Goal: Entertainment & Leisure: Consume media (video, audio)

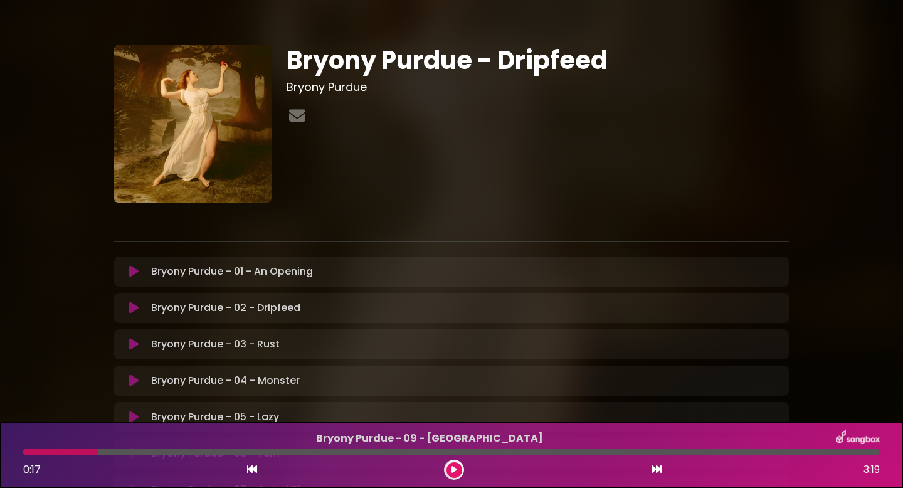
scroll to position [308, 0]
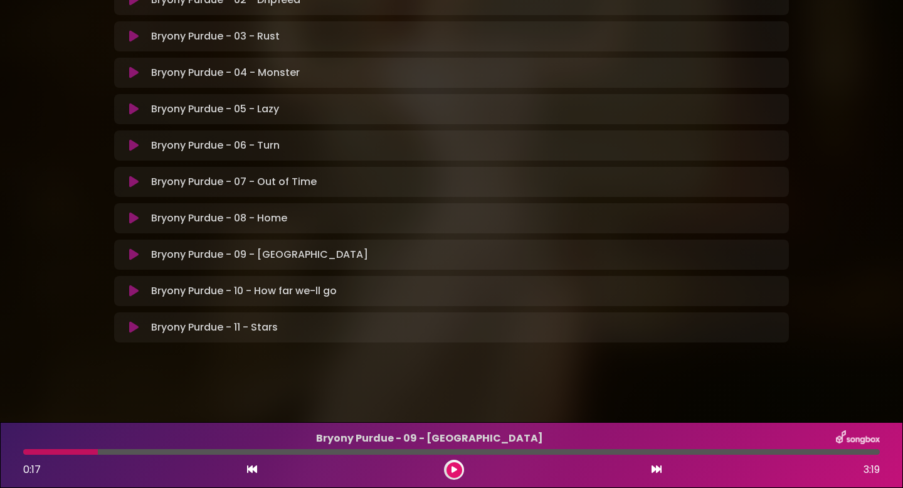
click at [128, 110] on button at bounding box center [134, 109] width 24 height 13
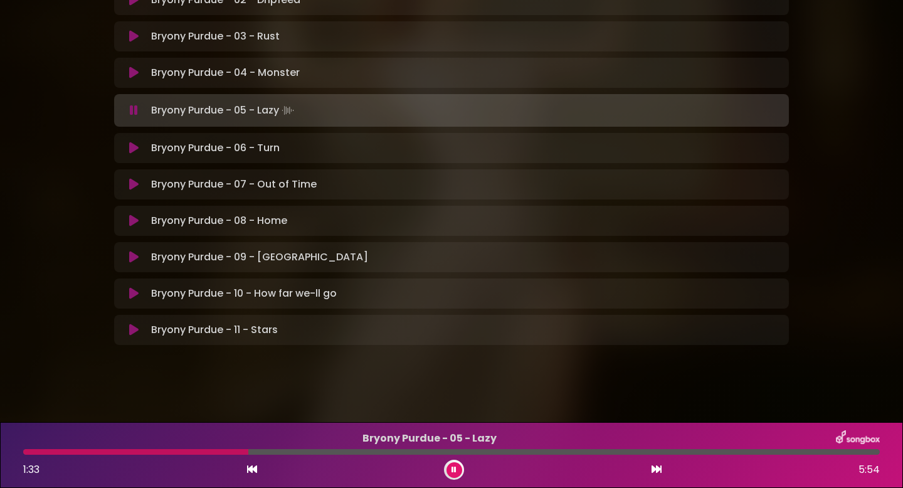
scroll to position [245, 0]
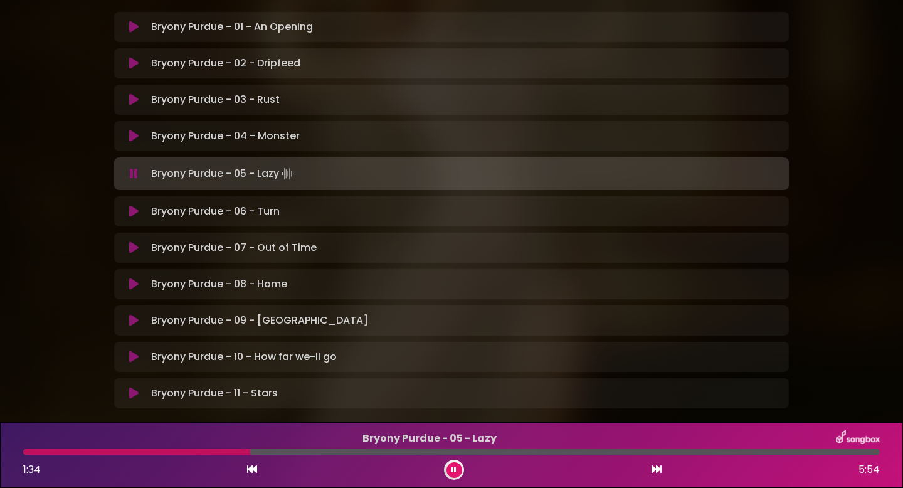
click at [132, 132] on icon at bounding box center [133, 136] width 9 height 13
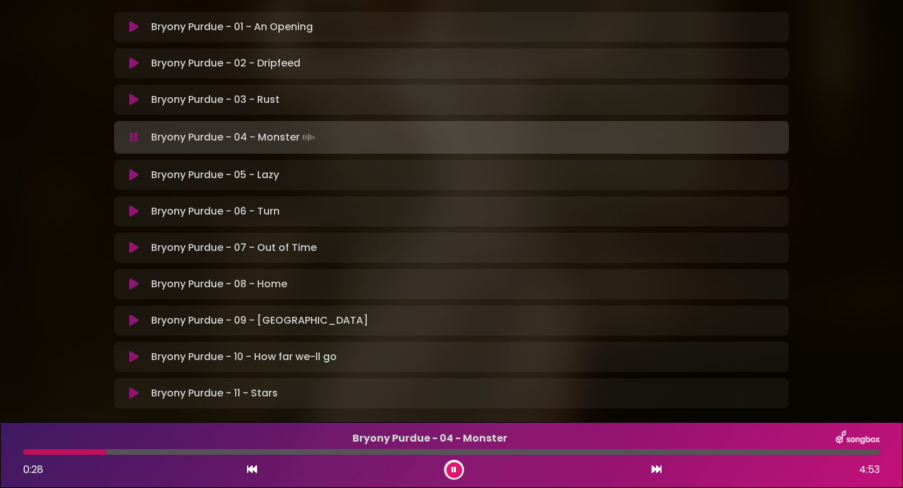
click at [130, 453] on div at bounding box center [451, 452] width 857 height 6
click at [454, 474] on button at bounding box center [455, 470] width 16 height 16
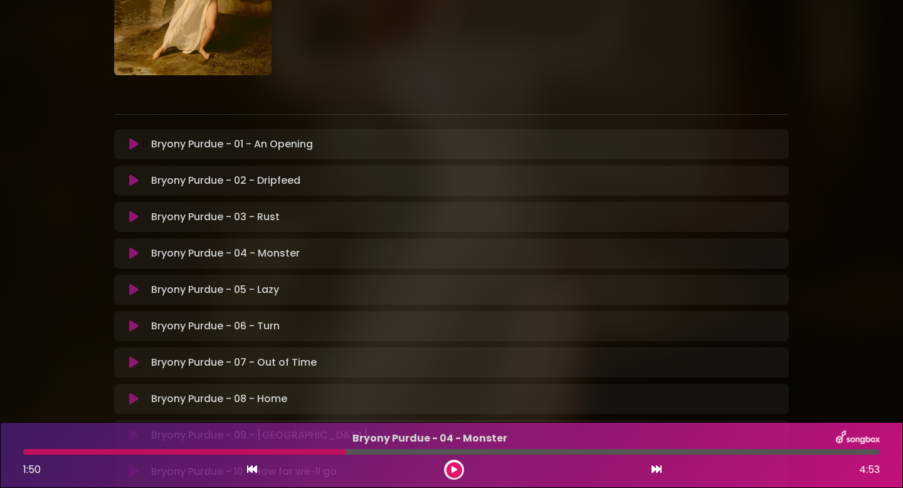
scroll to position [0, 0]
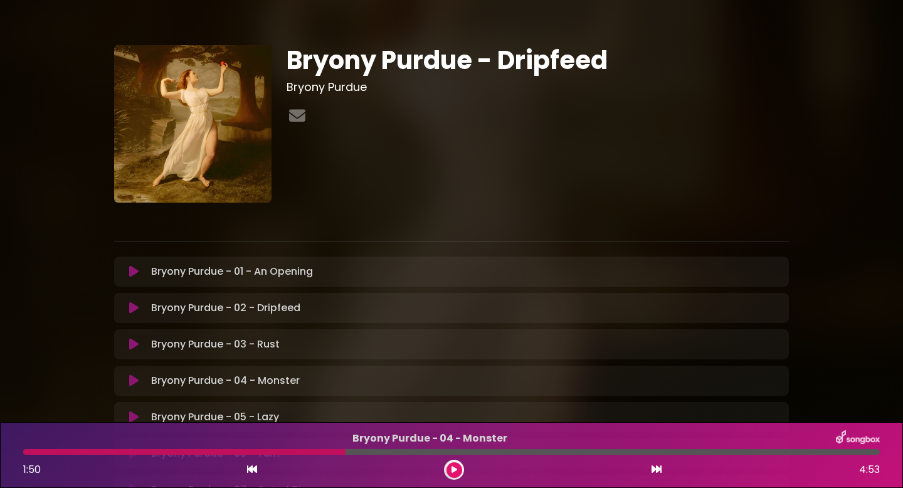
click at [135, 306] on icon at bounding box center [133, 308] width 9 height 13
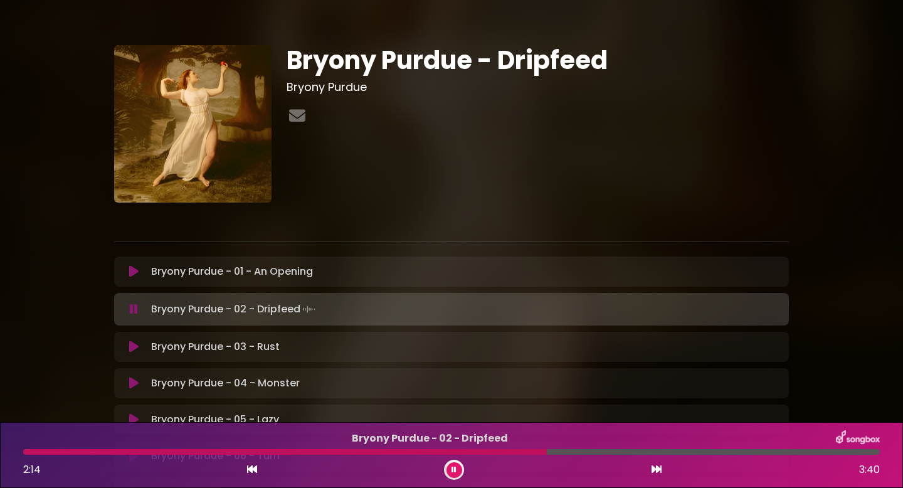
click at [453, 467] on icon at bounding box center [454, 470] width 5 height 8
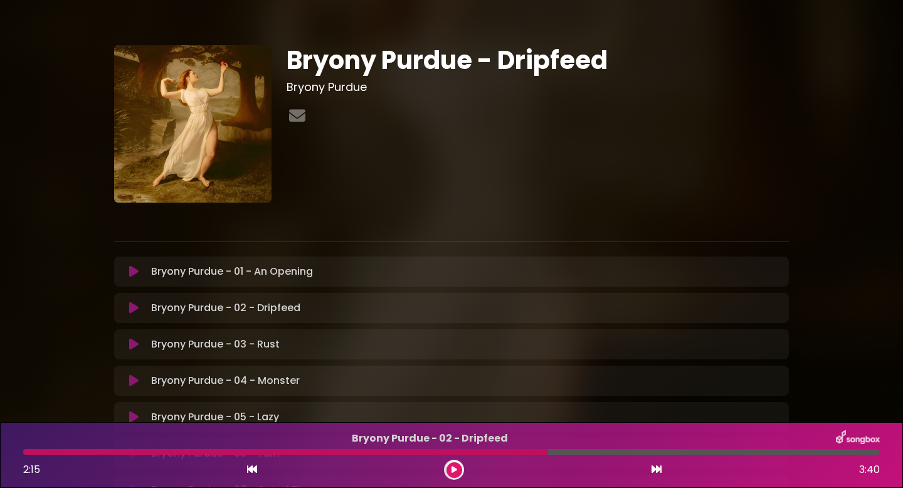
click at [454, 474] on button at bounding box center [455, 470] width 16 height 16
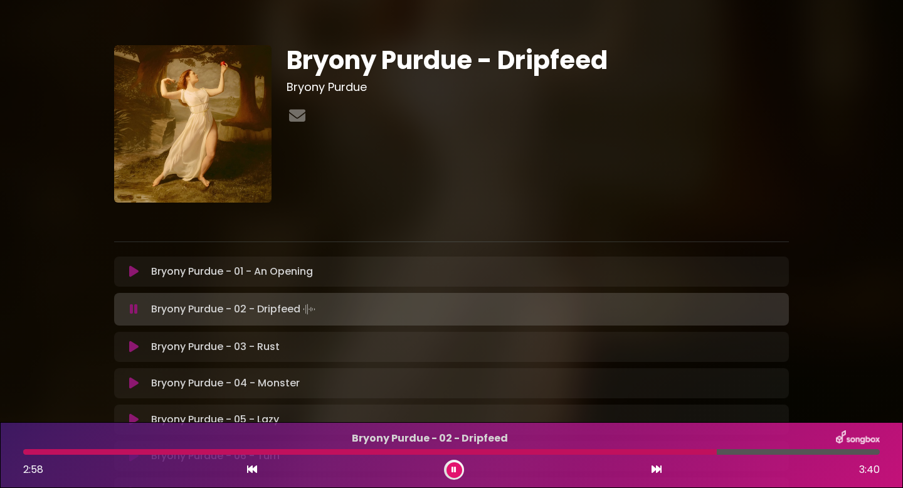
click at [457, 470] on button at bounding box center [455, 470] width 16 height 16
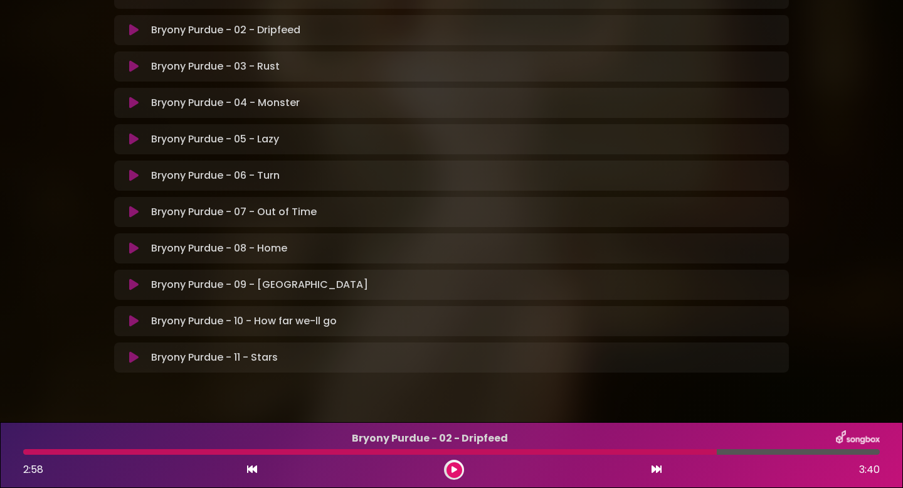
scroll to position [308, 0]
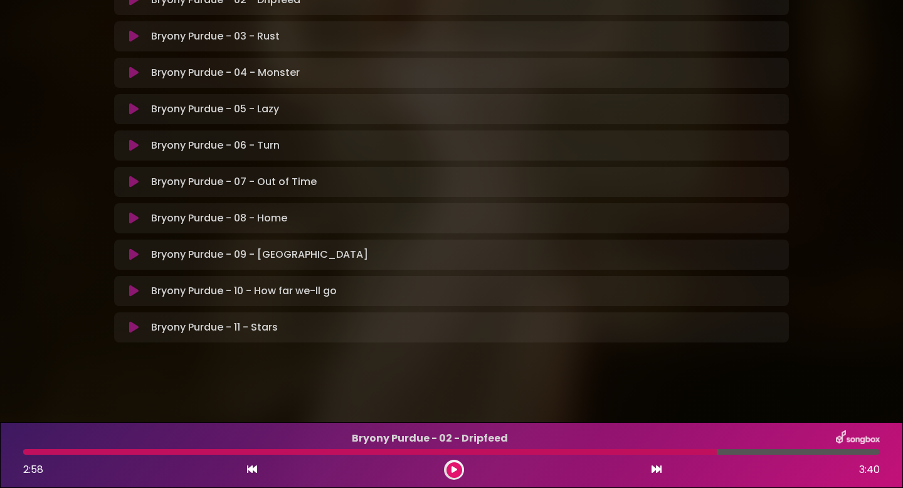
click at [131, 220] on icon at bounding box center [133, 218] width 9 height 13
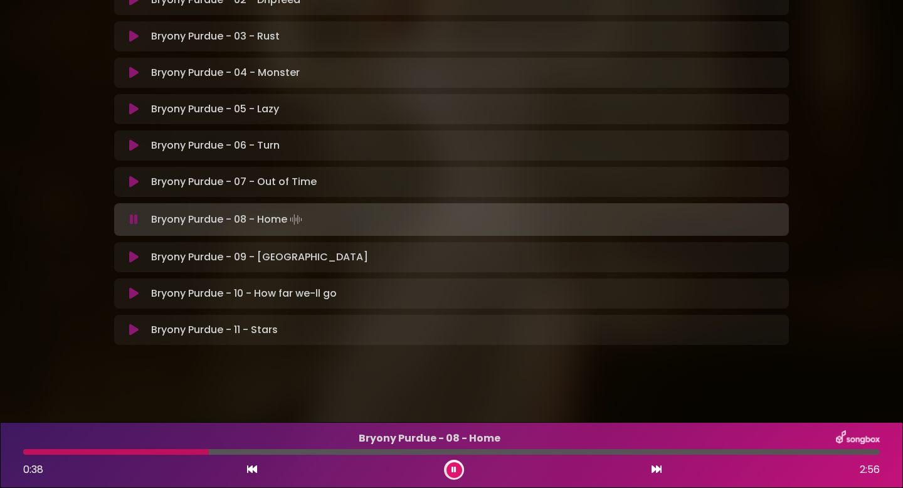
click at [452, 470] on icon at bounding box center [454, 470] width 5 height 8
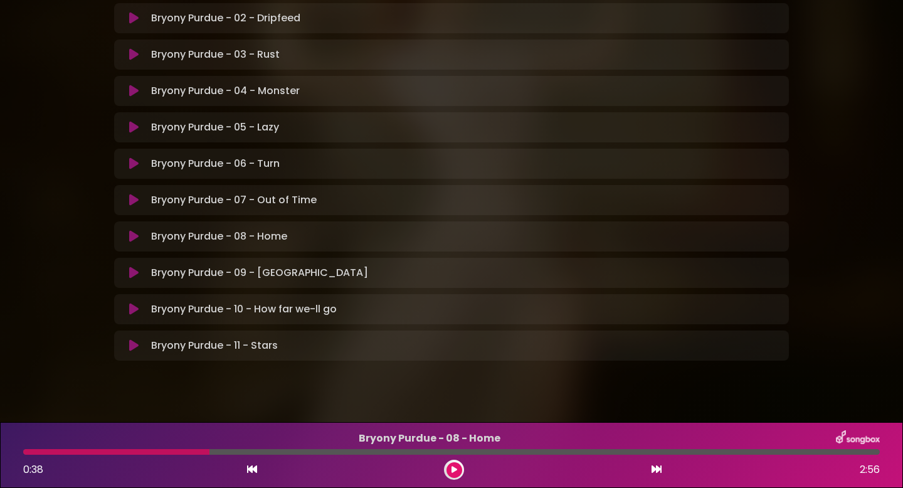
scroll to position [302, 0]
